Goal: Information Seeking & Learning: Learn about a topic

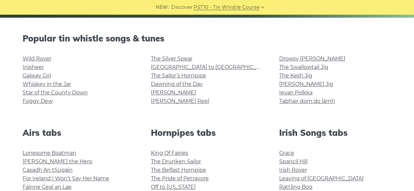
scroll to position [154, 0]
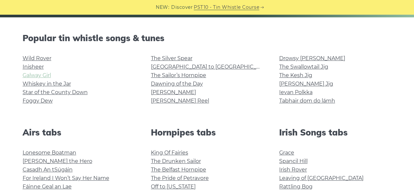
click at [39, 75] on link "Galway Girl" at bounding box center [37, 75] width 28 height 6
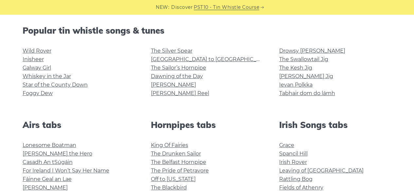
scroll to position [165, 0]
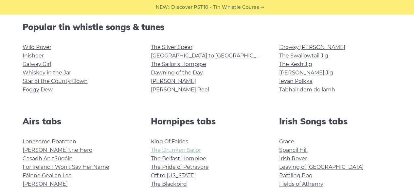
click at [151, 150] on link "The Drunken Sailor" at bounding box center [176, 150] width 50 height 6
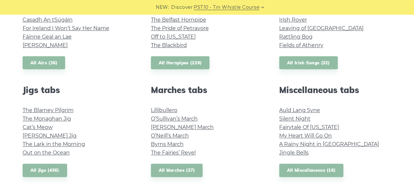
scroll to position [305, 0]
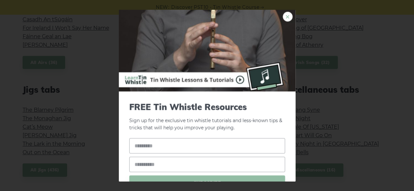
click at [282, 17] on link "×" at bounding box center [287, 16] width 10 height 10
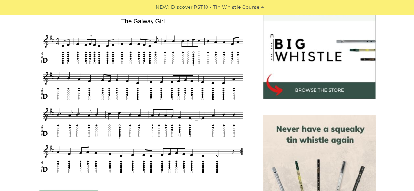
scroll to position [200, 0]
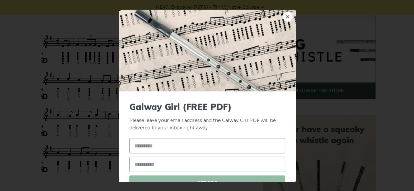
click at [6, 27] on div "× Galway Girl (FREE PDF) Please leave your email address and the Galway Girl PD…" at bounding box center [207, 95] width 414 height 191
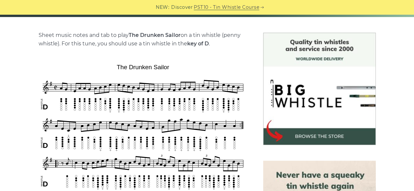
scroll to position [155, 0]
